Goal: Task Accomplishment & Management: Complete application form

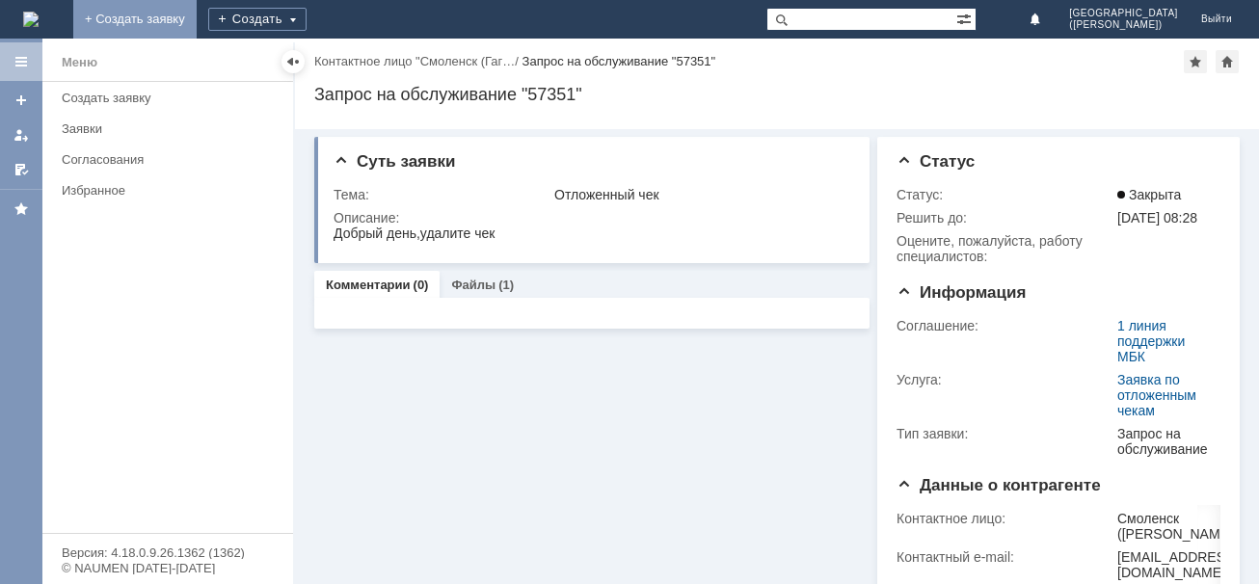
click at [197, 11] on link "+ Создать заявку" at bounding box center [134, 19] width 123 height 39
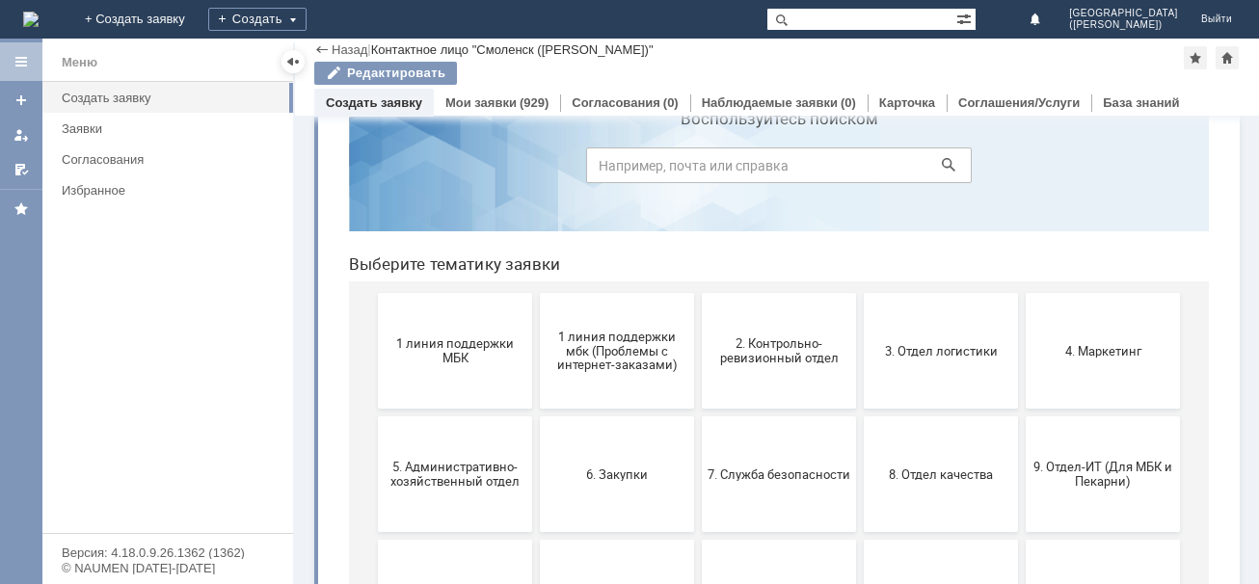
scroll to position [168, 0]
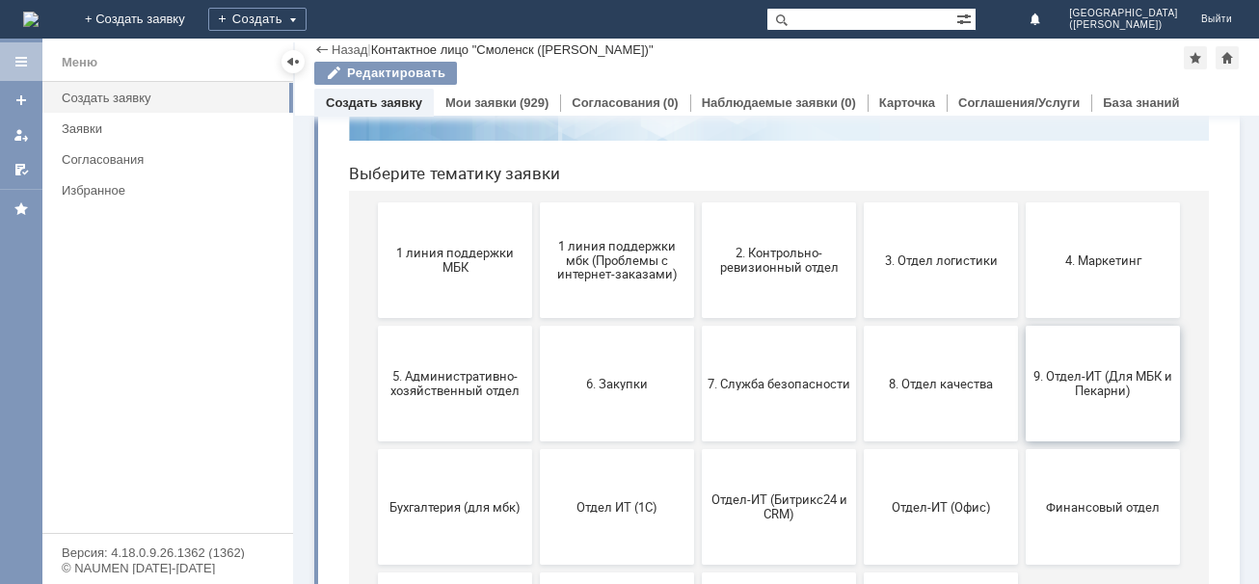
click at [1117, 409] on button "9. Отдел-ИТ (Для МБК и Пекарни)" at bounding box center [1103, 384] width 154 height 116
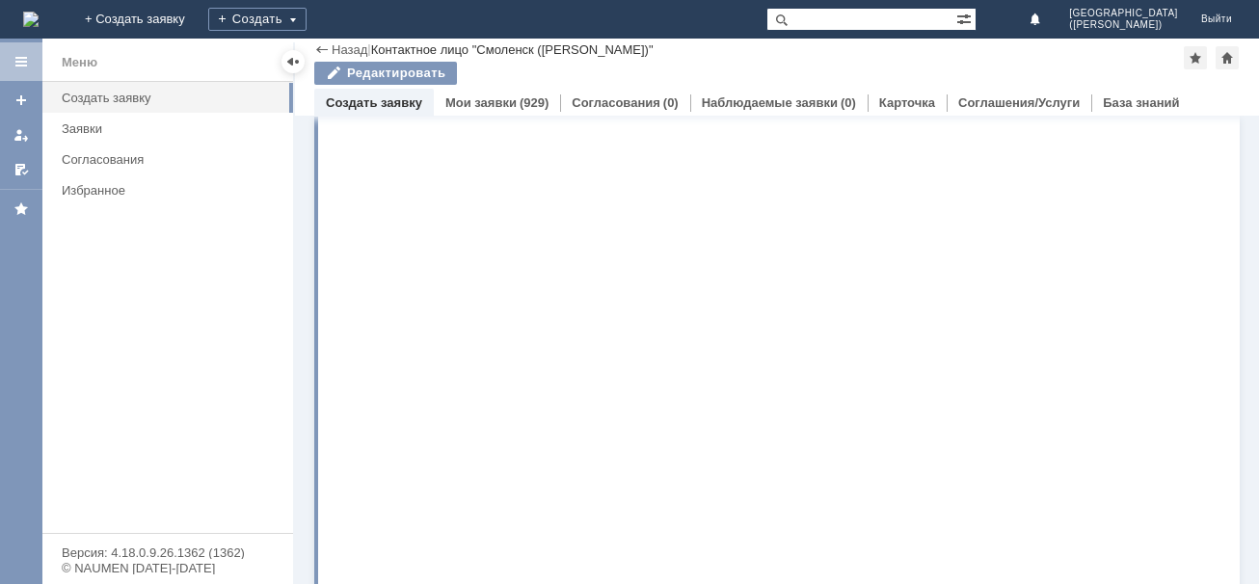
scroll to position [0, 0]
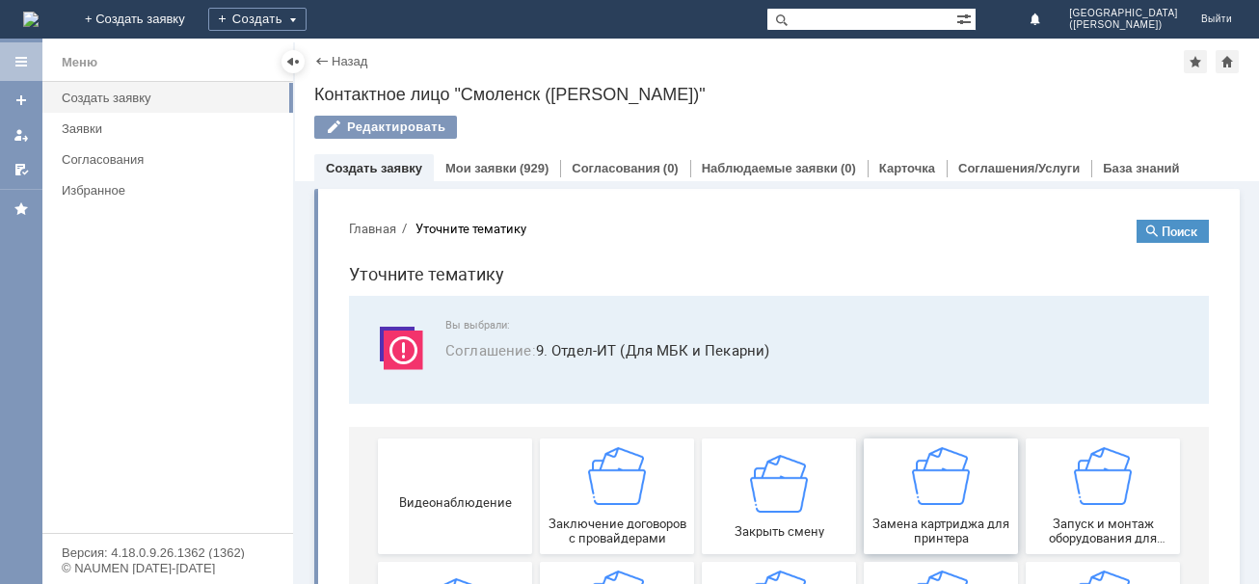
click at [891, 523] on span "Замена картриджа для принтера" at bounding box center [941, 531] width 143 height 29
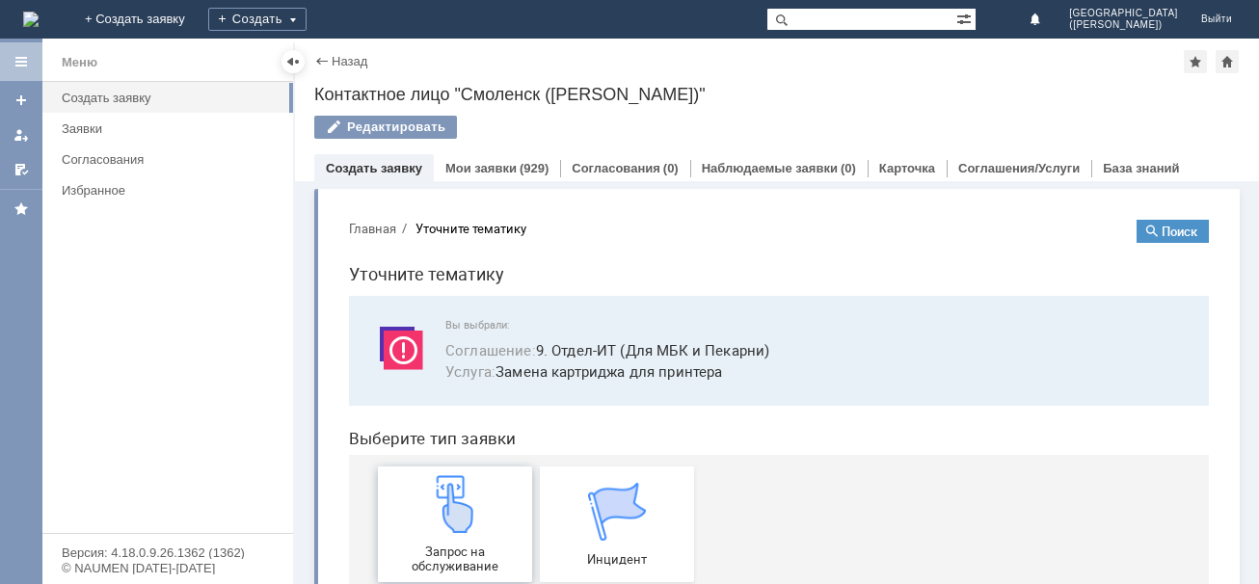
click at [475, 536] on div "Запрос на обслуживание" at bounding box center [455, 524] width 143 height 98
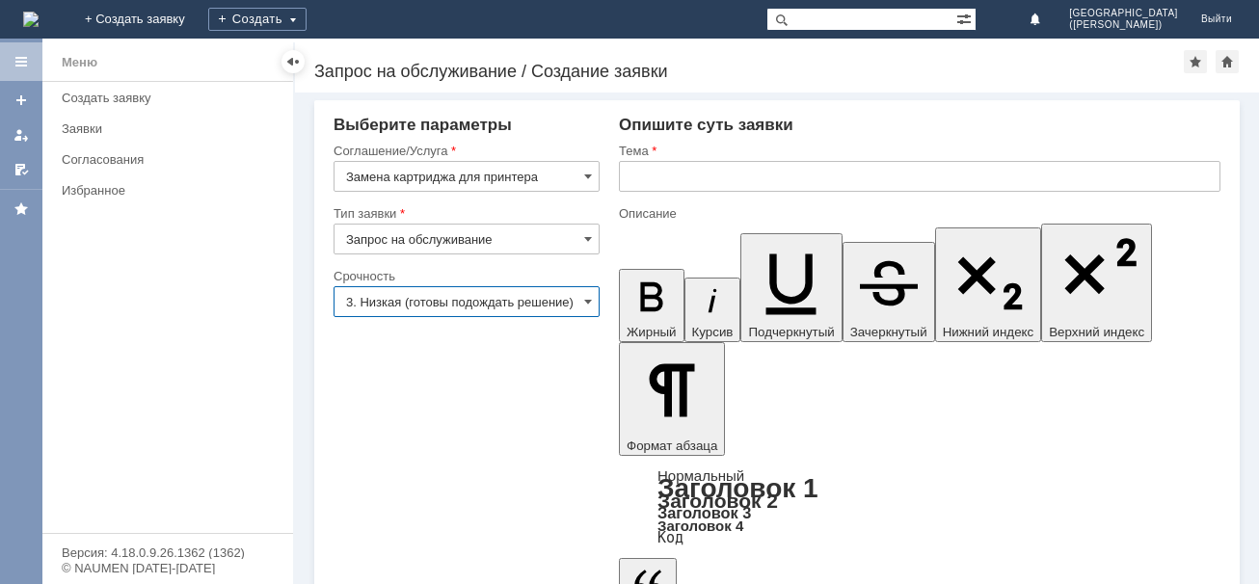
click at [581, 303] on input "3. Низкая (готовы подождать решение)" at bounding box center [467, 301] width 266 height 31
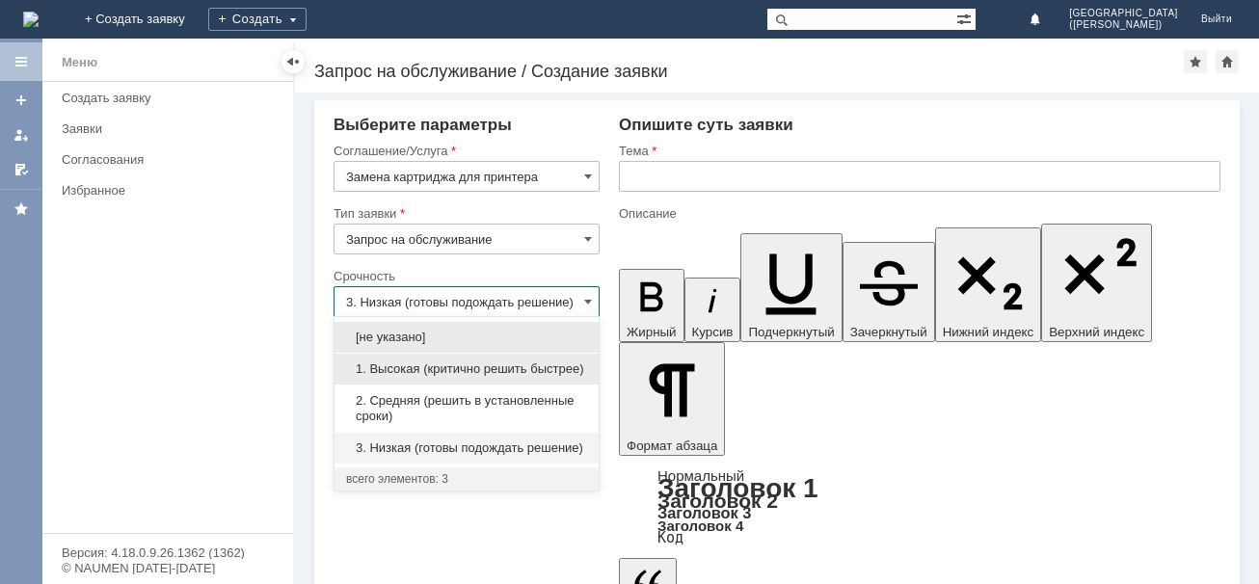
click at [484, 372] on span "1. Высокая (критично решить быстрее)" at bounding box center [466, 369] width 241 height 15
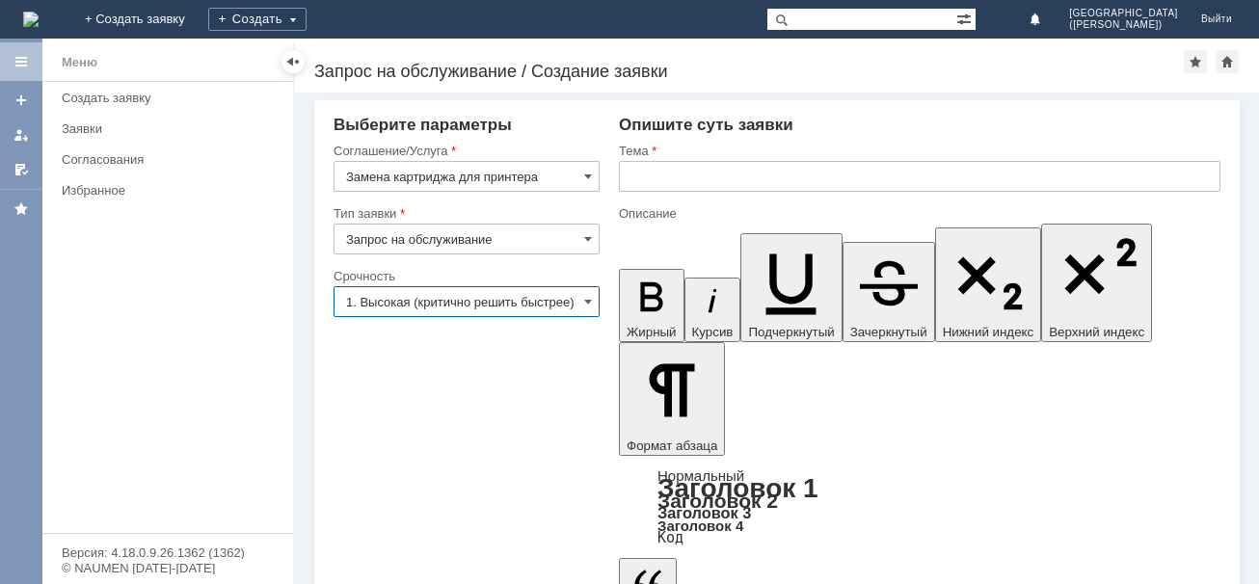
type input "1. Высокая (критично решить быстрее)"
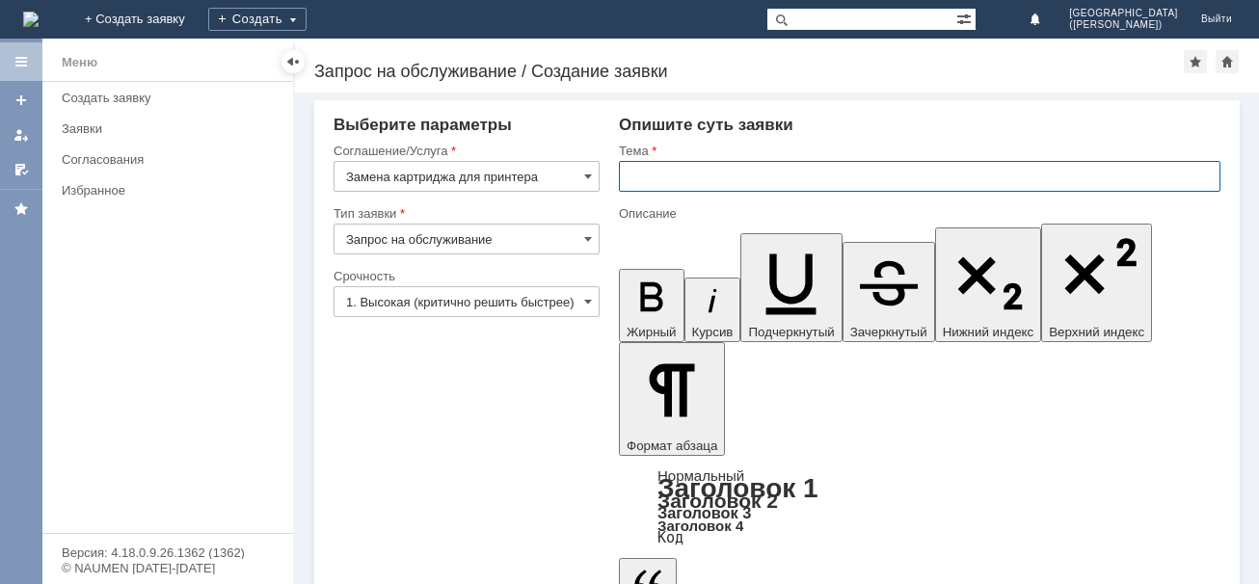
click at [680, 175] on input "text" at bounding box center [920, 176] width 602 height 31
type input "картридж"
